Goal: Find specific page/section

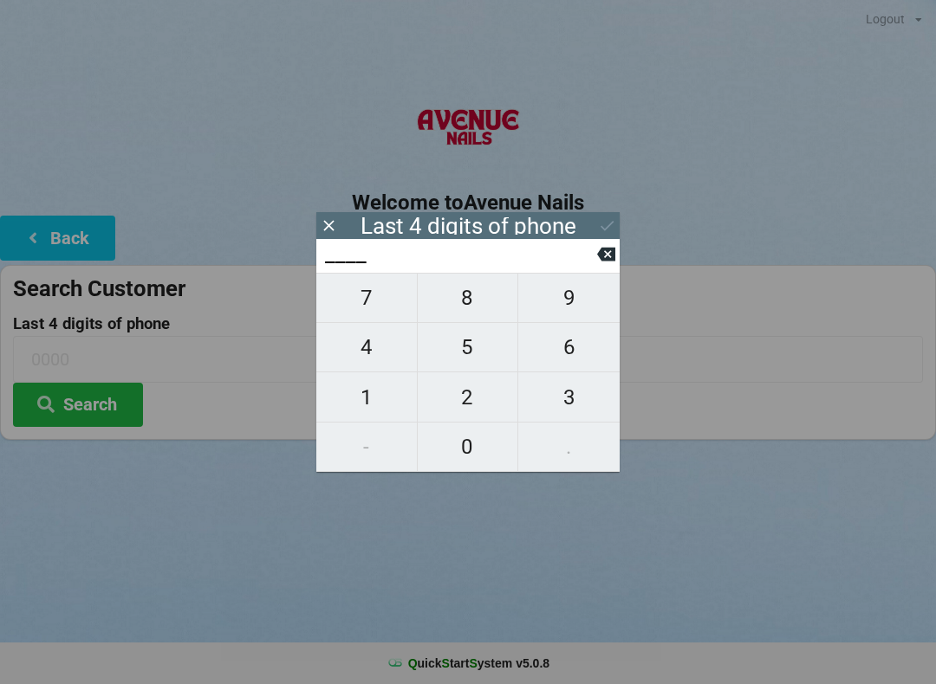
scroll to position [6, 0]
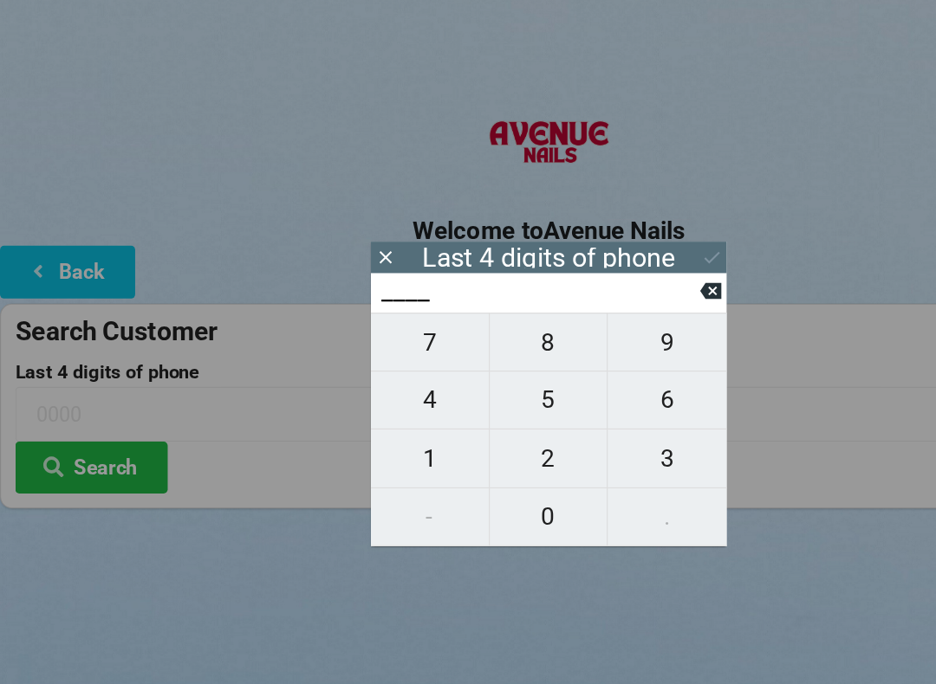
click at [553, 392] on span "3" at bounding box center [568, 397] width 101 height 36
type input "3___"
click at [451, 441] on span "0" at bounding box center [468, 447] width 100 height 36
type input "30__"
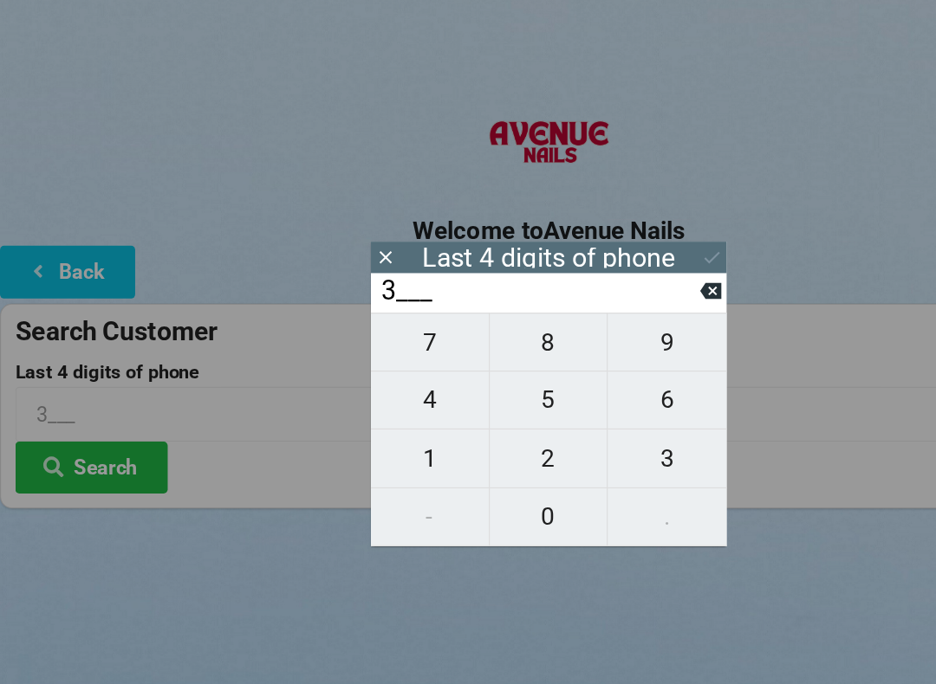
type input "30__"
click at [479, 389] on span "2" at bounding box center [468, 397] width 100 height 36
type input "302_"
click at [463, 294] on span "8" at bounding box center [468, 298] width 100 height 36
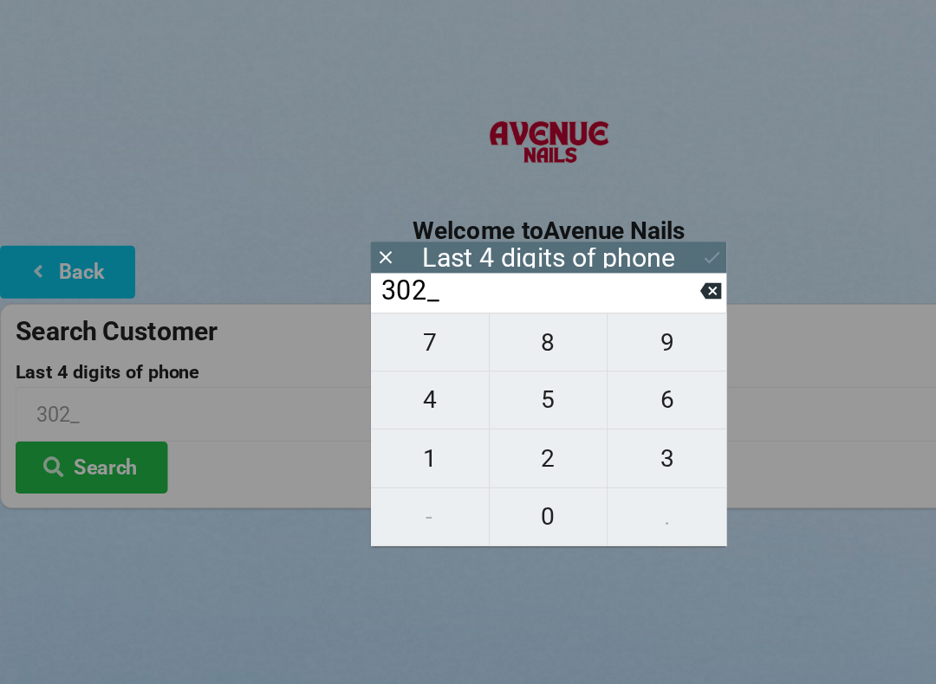
type input "3028"
click at [94, 389] on button "Search" at bounding box center [78, 405] width 130 height 44
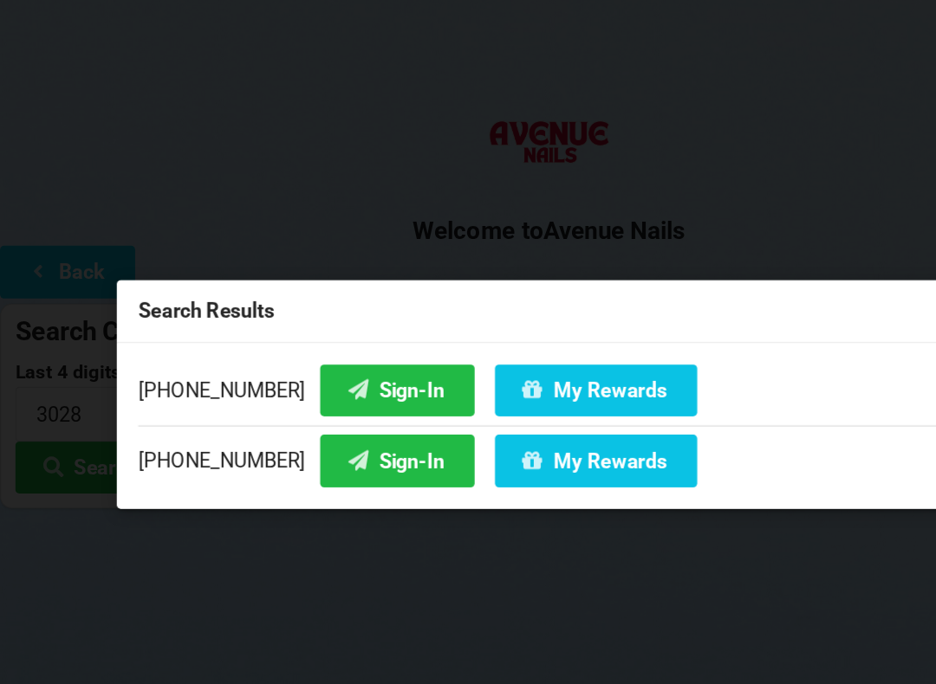
click at [295, 391] on icon at bounding box center [305, 398] width 21 height 15
